Goal: Information Seeking & Learning: Check status

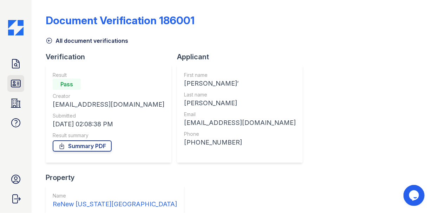
click at [18, 82] on icon at bounding box center [15, 83] width 11 height 11
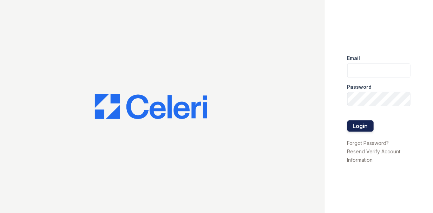
type input "michele.andrews@trinity-pm.com"
click at [368, 127] on button "Login" at bounding box center [360, 125] width 26 height 11
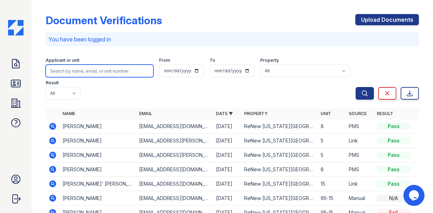
click at [92, 71] on input "search" at bounding box center [100, 71] width 108 height 13
type input "R"
type input "[PERSON_NAME]"
click at [355, 87] on button "Search" at bounding box center [364, 93] width 18 height 13
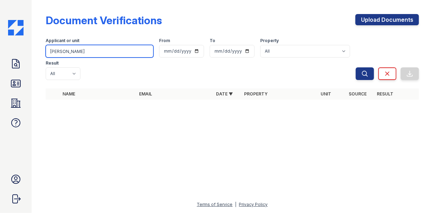
click at [72, 52] on input "[PERSON_NAME]" at bounding box center [100, 51] width 108 height 13
click at [81, 50] on input "[PERSON_NAME]" at bounding box center [100, 51] width 108 height 13
paste input "[PERSON_NAME],"
type input "[PERSON_NAME],"
click at [355, 67] on button "Search" at bounding box center [364, 73] width 18 height 13
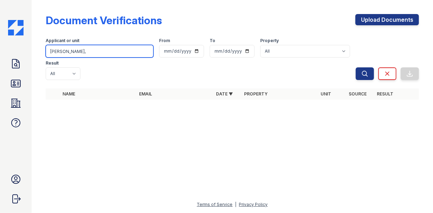
click at [89, 54] on input "[PERSON_NAME]," at bounding box center [100, 51] width 108 height 13
type input "[PERSON_NAME]"
click at [355, 67] on button "Search" at bounding box center [364, 73] width 18 height 13
drag, startPoint x: 88, startPoint y: 52, endPoint x: 47, endPoint y: 53, distance: 41.1
click at [47, 53] on input "[PERSON_NAME]" at bounding box center [100, 51] width 108 height 13
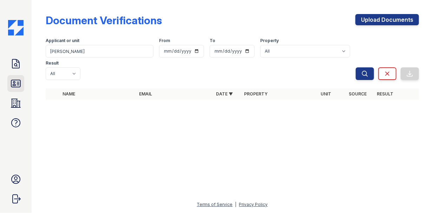
click at [12, 82] on icon at bounding box center [15, 83] width 11 height 11
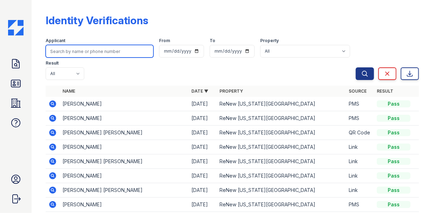
click at [72, 51] on input "search" at bounding box center [100, 51] width 108 height 13
paste input "[PERSON_NAME]"
type input "[PERSON_NAME]"
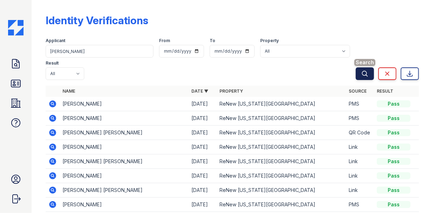
click at [362, 68] on button "Search" at bounding box center [364, 73] width 18 height 13
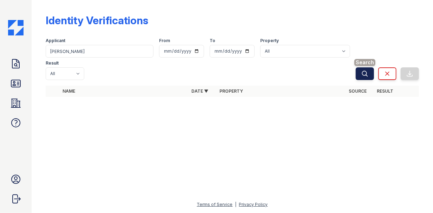
click at [366, 73] on icon "submit" at bounding box center [364, 73] width 7 height 7
click at [16, 84] on icon at bounding box center [15, 83] width 11 height 11
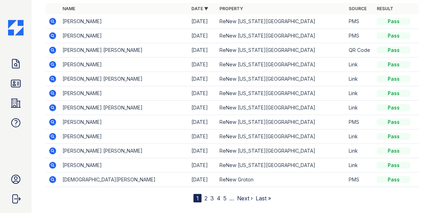
scroll to position [94, 0]
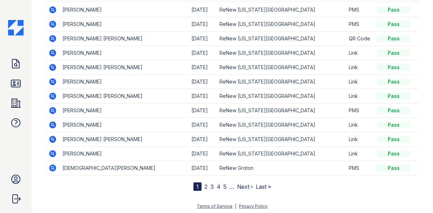
click at [244, 186] on link "Next ›" at bounding box center [245, 186] width 16 height 7
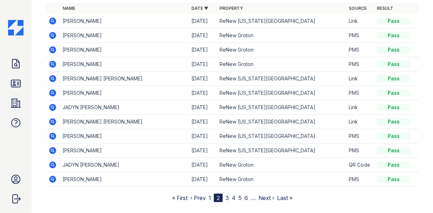
scroll to position [94, 0]
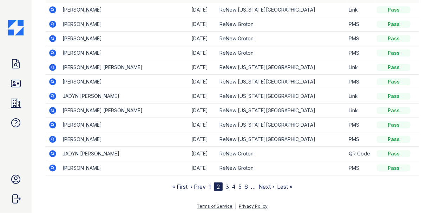
click at [225, 185] on link "3" at bounding box center [227, 186] width 4 height 7
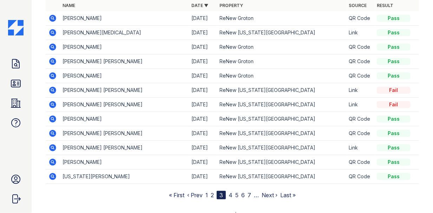
scroll to position [94, 0]
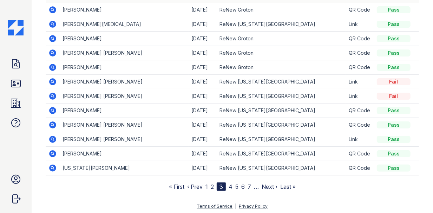
click at [228, 185] on link "4" at bounding box center [230, 186] width 4 height 7
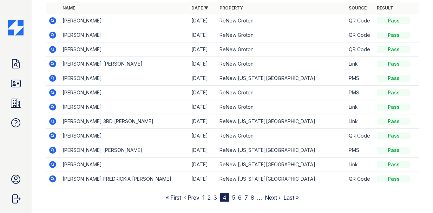
scroll to position [94, 0]
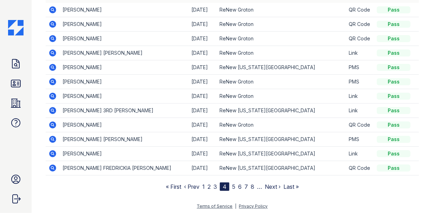
click at [232, 184] on link "5" at bounding box center [233, 186] width 3 height 7
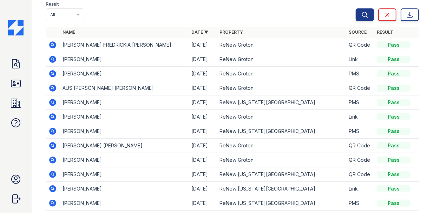
scroll to position [70, 0]
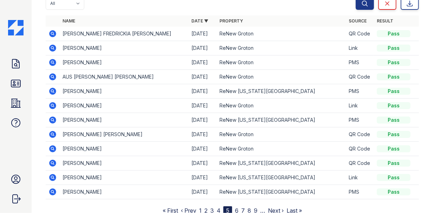
click at [235, 207] on link "6" at bounding box center [237, 210] width 4 height 7
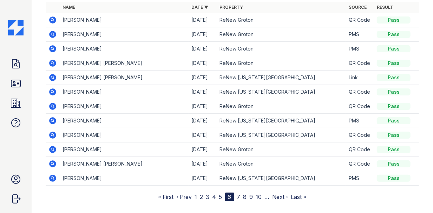
scroll to position [94, 0]
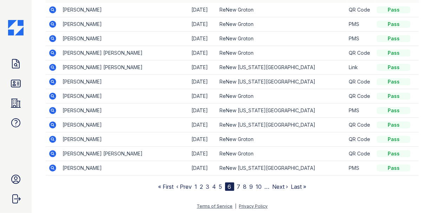
click at [237, 184] on link "7" at bounding box center [239, 186] width 4 height 7
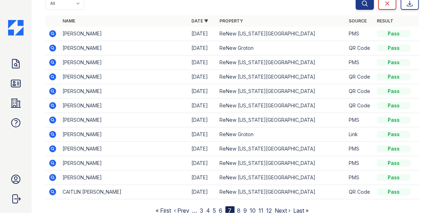
scroll to position [94, 0]
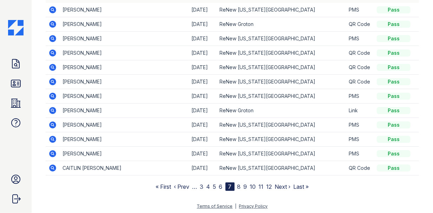
click at [238, 187] on link "8" at bounding box center [239, 186] width 4 height 7
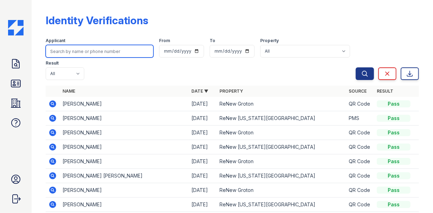
click at [102, 48] on input "search" at bounding box center [100, 51] width 108 height 13
type input "[GEOGRAPHIC_DATA]"
click at [355, 67] on button "Search" at bounding box center [364, 73] width 18 height 13
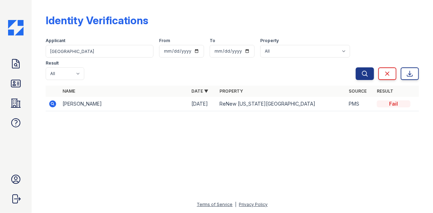
click at [90, 107] on td "[PERSON_NAME]" at bounding box center [124, 104] width 129 height 14
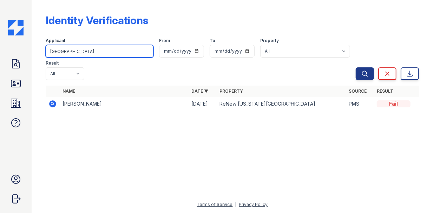
drag, startPoint x: 80, startPoint y: 53, endPoint x: 36, endPoint y: 50, distance: 43.9
click at [36, 50] on div "Identity Verifications Filter Applicant [GEOGRAPHIC_DATA] From To Property All …" at bounding box center [232, 106] width 401 height 213
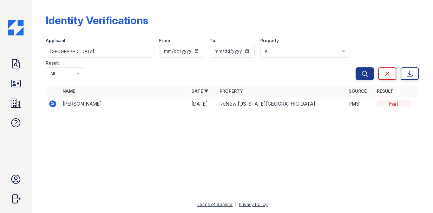
click at [365, 20] on div "Identity Verifications" at bounding box center [232, 23] width 373 height 18
click at [15, 85] on icon at bounding box center [15, 83] width 9 height 7
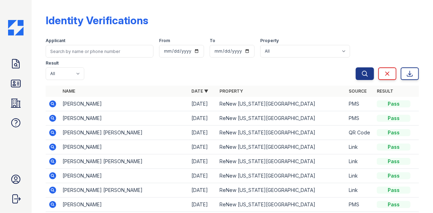
click at [378, 25] on div "Identity Verifications" at bounding box center [232, 23] width 373 height 18
click at [377, 24] on div "Identity Verifications" at bounding box center [232, 23] width 373 height 18
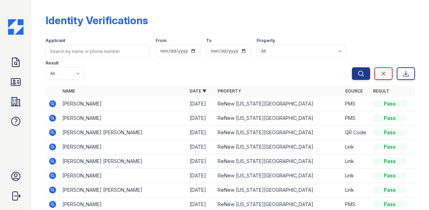
click at [306, 26] on div "Identity Verifications" at bounding box center [231, 23] width 370 height 18
click at [20, 64] on icon at bounding box center [15, 62] width 11 height 11
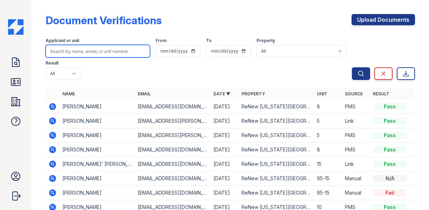
click at [83, 52] on input "search" at bounding box center [98, 51] width 105 height 13
paste input "[PERSON_NAME]"
type input "[PERSON_NAME]"
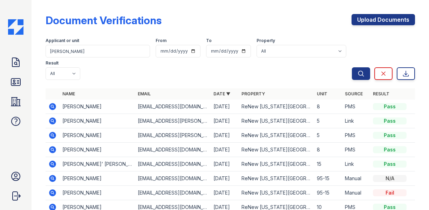
click at [206, 79] on div "Applicant or unit [PERSON_NAME] From To Property All ReNew Groton ReNew [US_STA…" at bounding box center [199, 57] width 307 height 45
click at [358, 71] on icon "submit" at bounding box center [361, 73] width 7 height 7
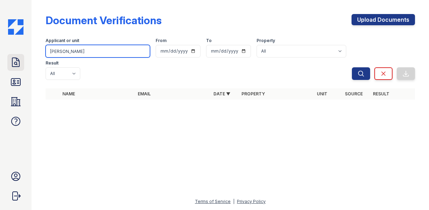
drag, startPoint x: 88, startPoint y: 54, endPoint x: 20, endPoint y: 56, distance: 68.1
click at [24, 55] on div "Doc Verifications ID Verifications Properties FAQ [PERSON_NAME] Trinity Propert…" at bounding box center [214, 105] width 429 height 210
type input "[GEOGRAPHIC_DATA]"
click at [352, 67] on button "Search" at bounding box center [361, 73] width 18 height 13
